Goal: Task Accomplishment & Management: Use online tool/utility

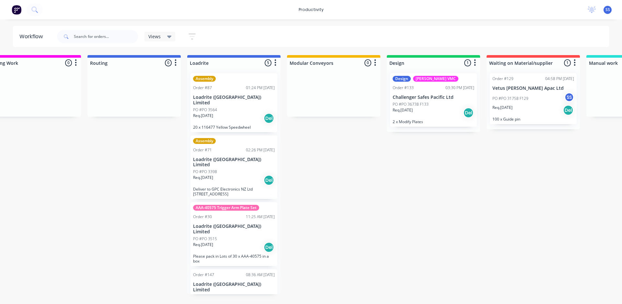
click at [227, 96] on p "Loadrite ([GEOGRAPHIC_DATA]) Limited" at bounding box center [234, 100] width 82 height 11
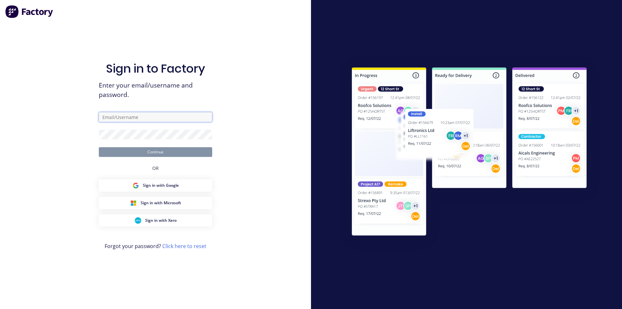
type input "[EMAIL_ADDRESS][DOMAIN_NAME]"
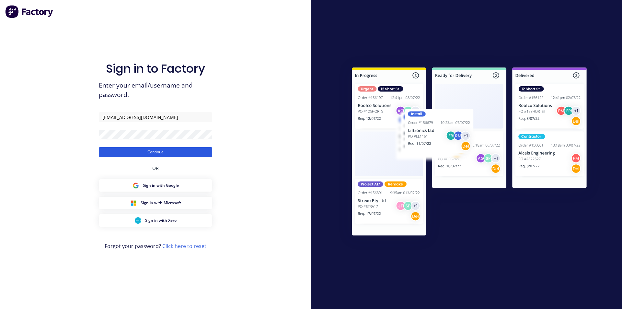
click at [146, 151] on button "Continue" at bounding box center [155, 152] width 113 height 10
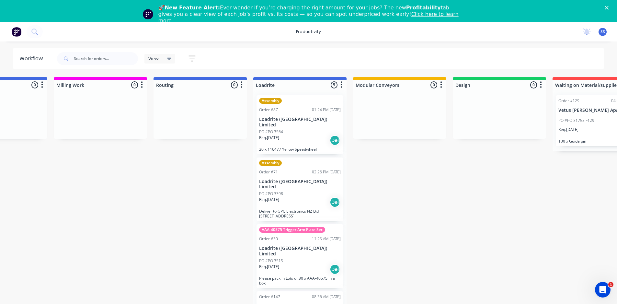
click at [288, 129] on div "PO #PO 3564" at bounding box center [300, 132] width 82 height 6
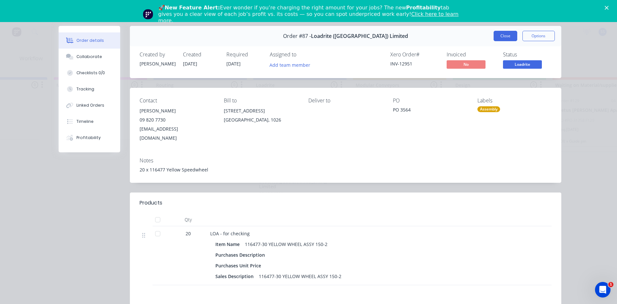
click at [501, 35] on button "Close" at bounding box center [506, 36] width 24 height 10
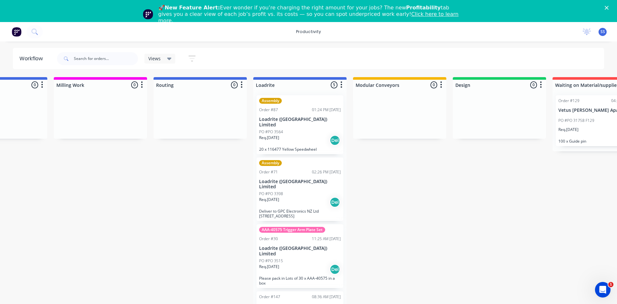
click at [293, 179] on p "Loadrite ([GEOGRAPHIC_DATA]) Limited" at bounding box center [300, 184] width 82 height 11
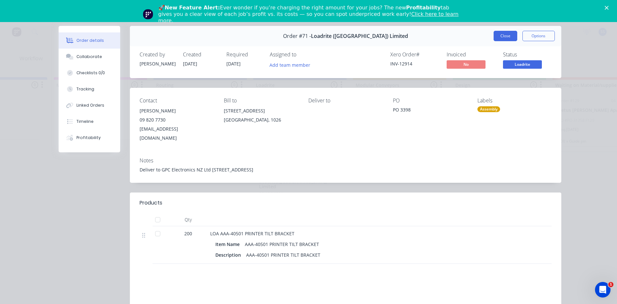
click at [502, 36] on button "Close" at bounding box center [506, 36] width 24 height 10
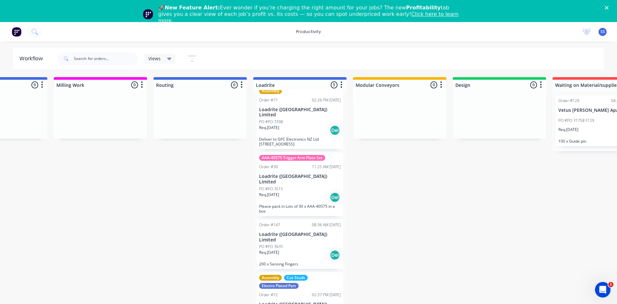
scroll to position [73, 0]
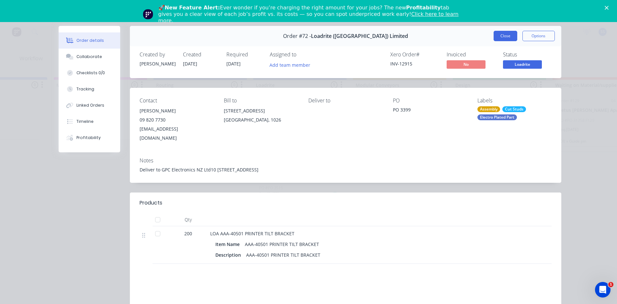
click at [504, 37] on button "Close" at bounding box center [506, 36] width 24 height 10
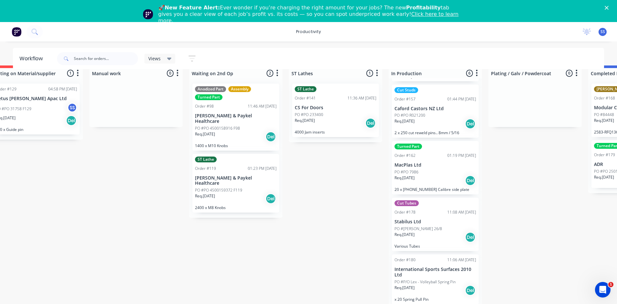
scroll to position [17, 723]
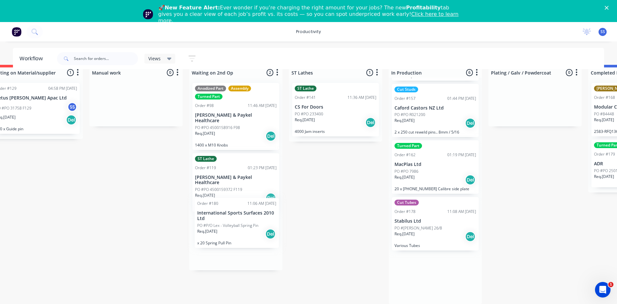
drag, startPoint x: 429, startPoint y: 273, endPoint x: 230, endPoint y: 223, distance: 206.0
click at [230, 223] on div "Submitted 0 Sort By Created date Required date Order number Customer name Most …" at bounding box center [188, 184] width 1833 height 239
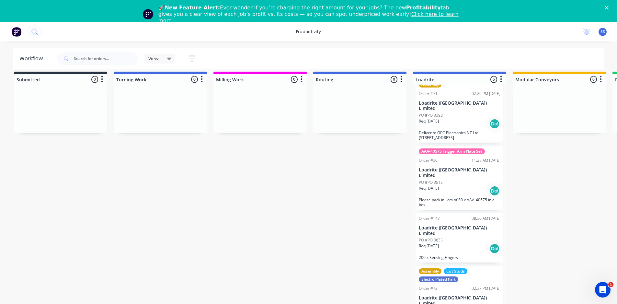
scroll to position [0, 0]
